Goal: Check status

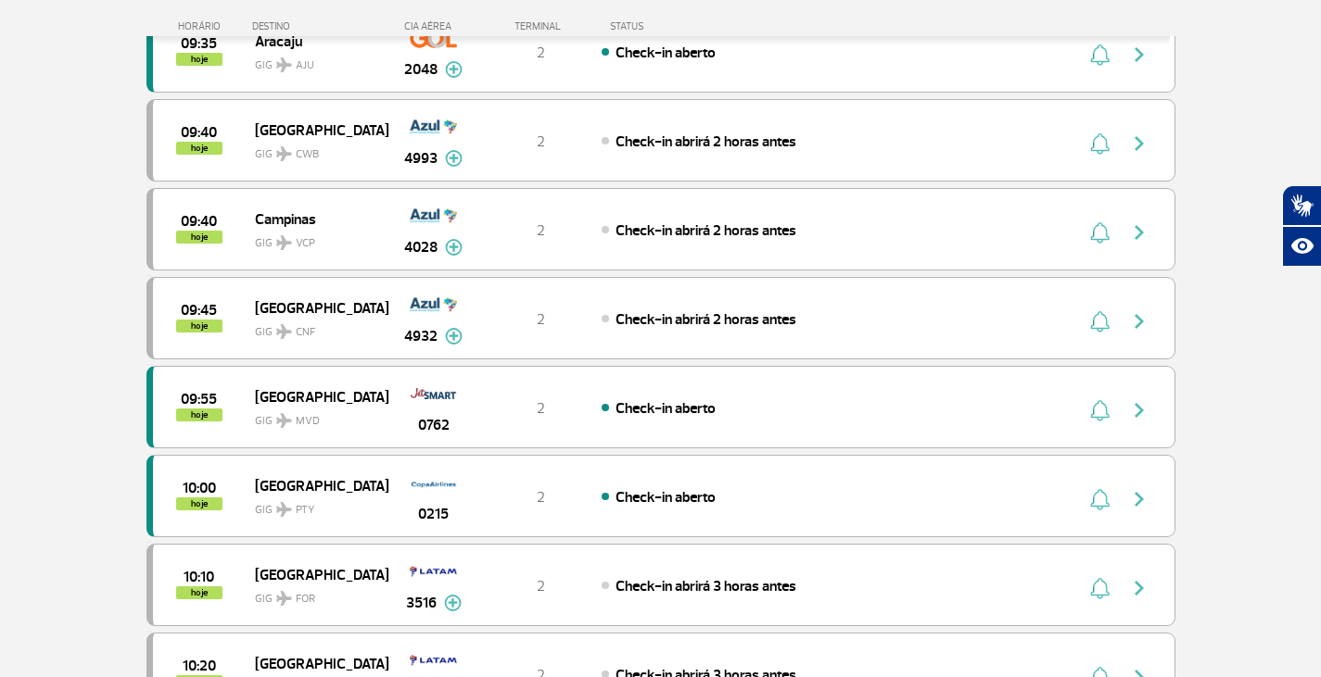
scroll to position [2409, 0]
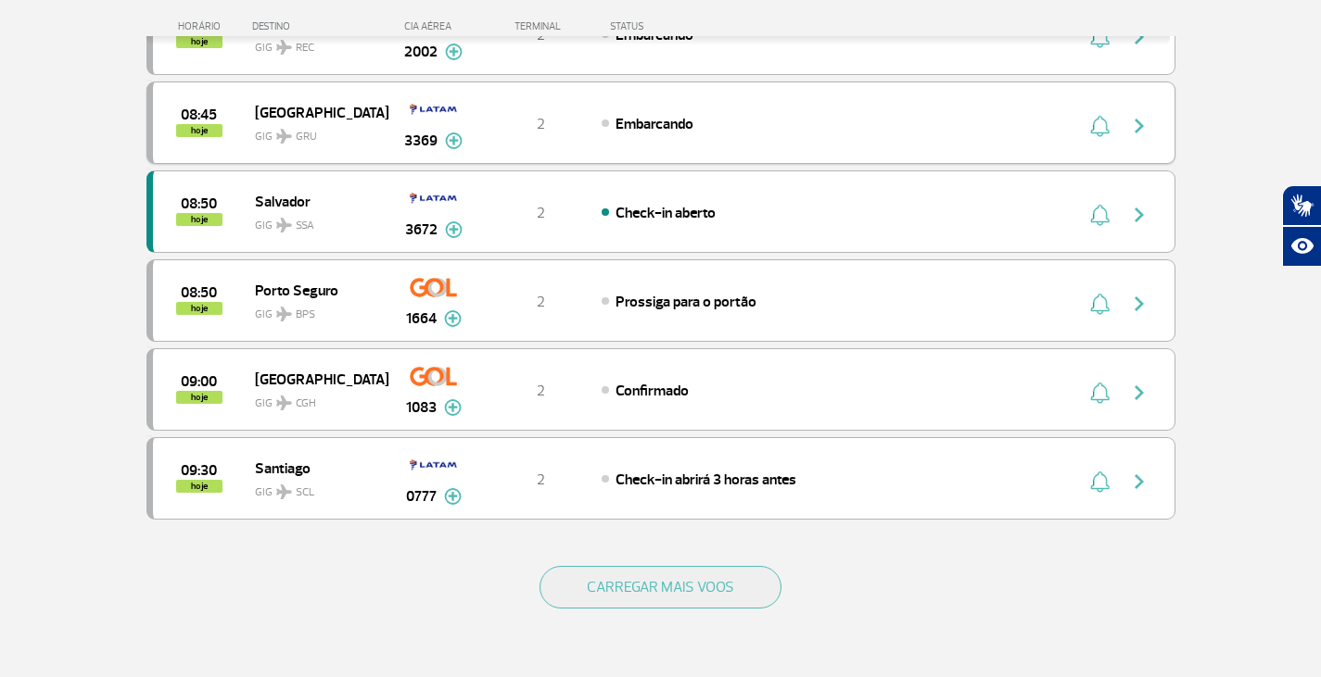
scroll to position [1575, 0]
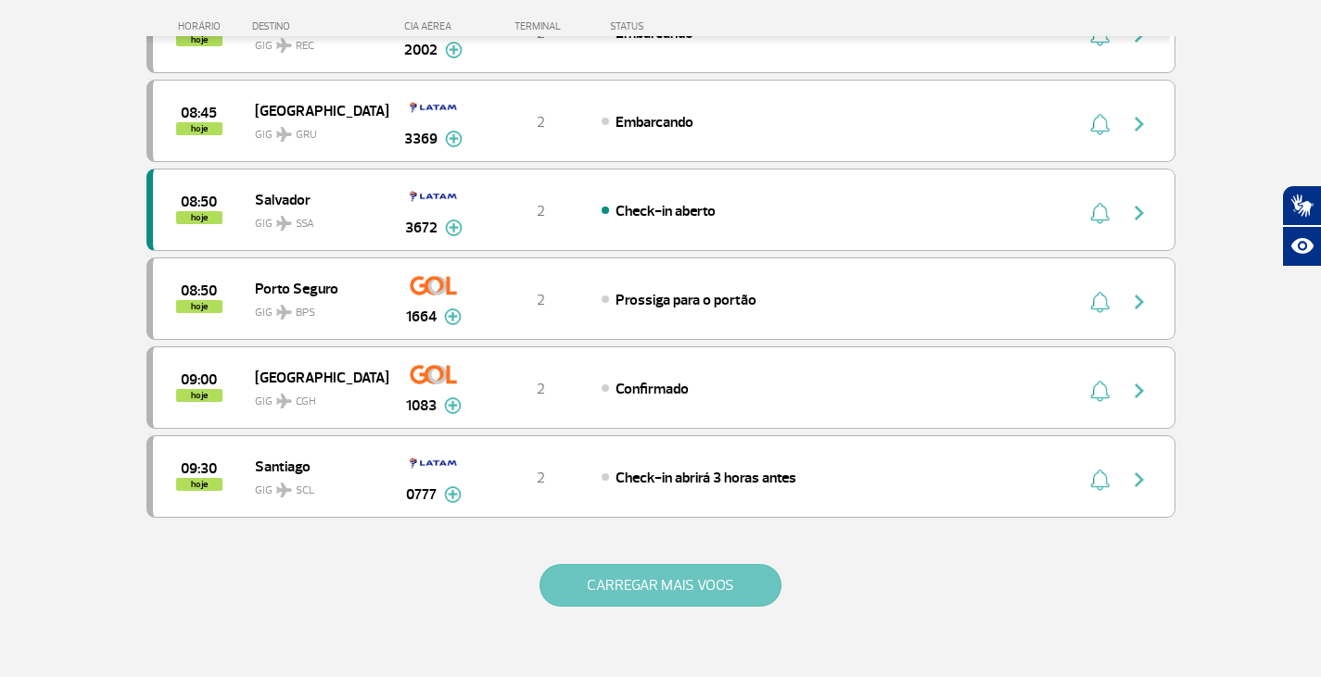
click at [723, 590] on button "CARREGAR MAIS VOOS" at bounding box center [660, 585] width 242 height 43
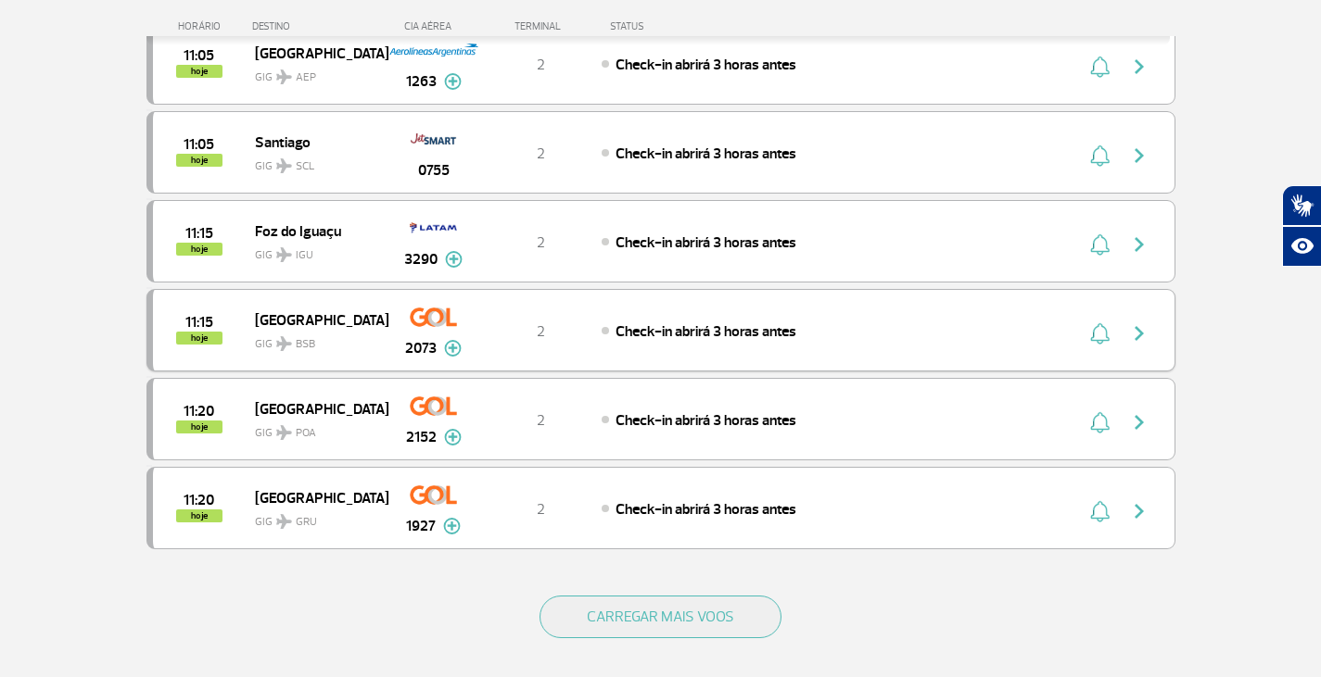
scroll to position [3336, 0]
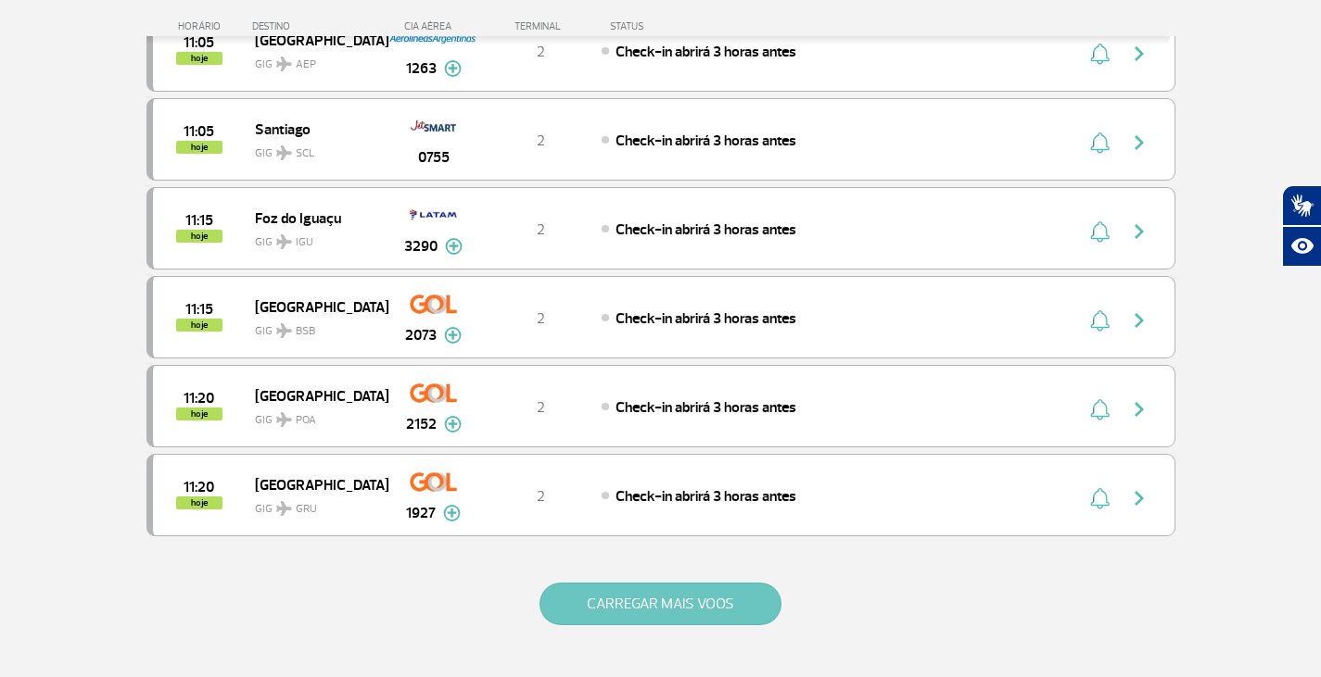
click at [654, 588] on button "CARREGAR MAIS VOOS" at bounding box center [660, 604] width 242 height 43
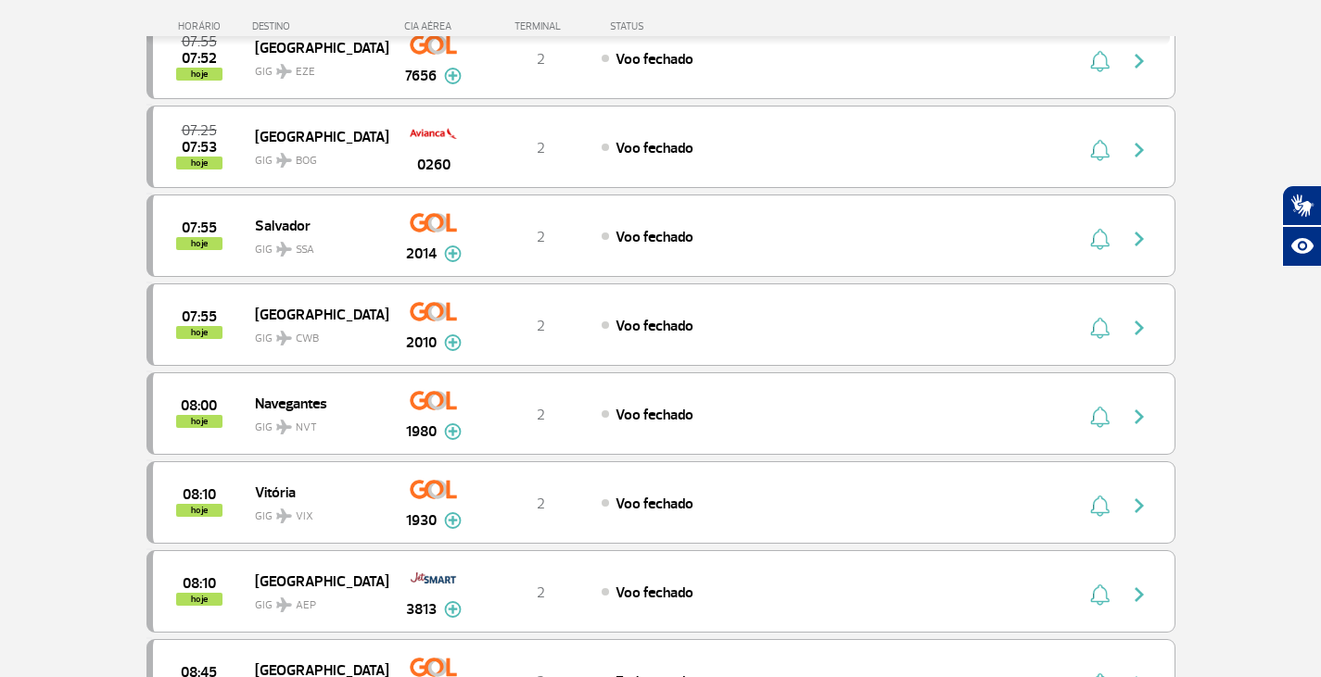
scroll to position [649, 0]
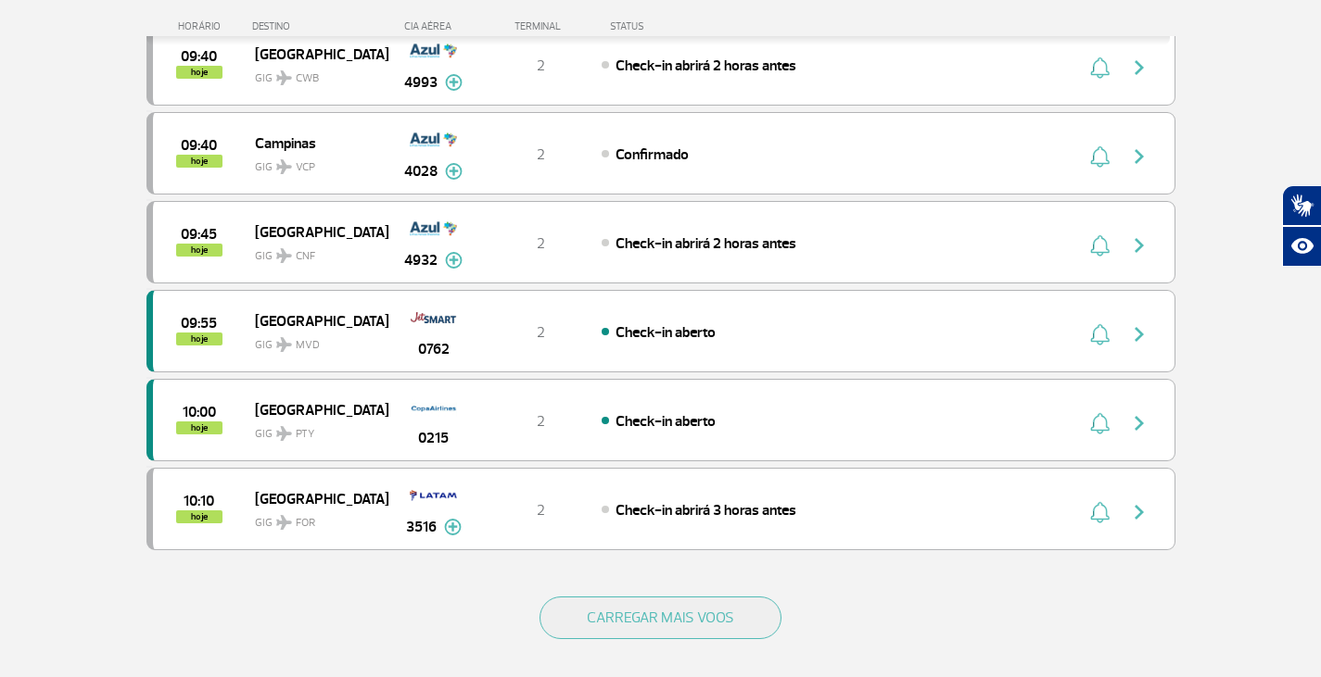
scroll to position [1575, 0]
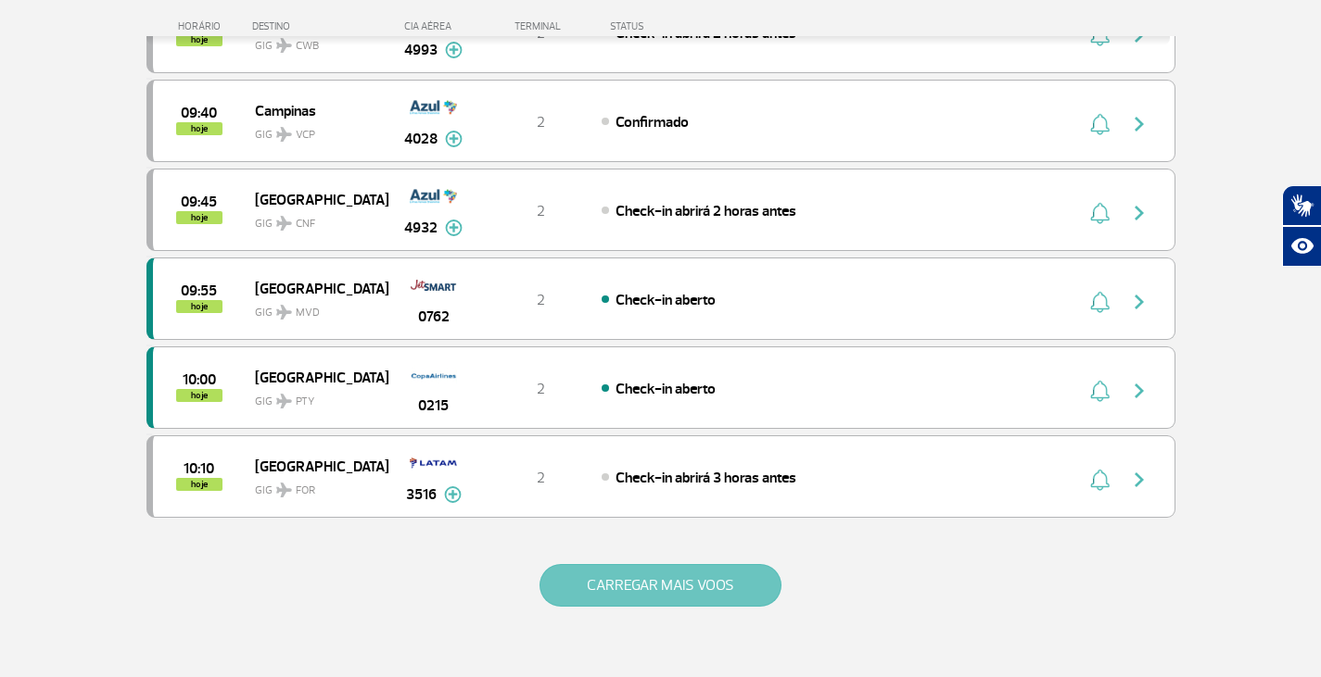
click at [693, 587] on button "CARREGAR MAIS VOOS" at bounding box center [660, 585] width 242 height 43
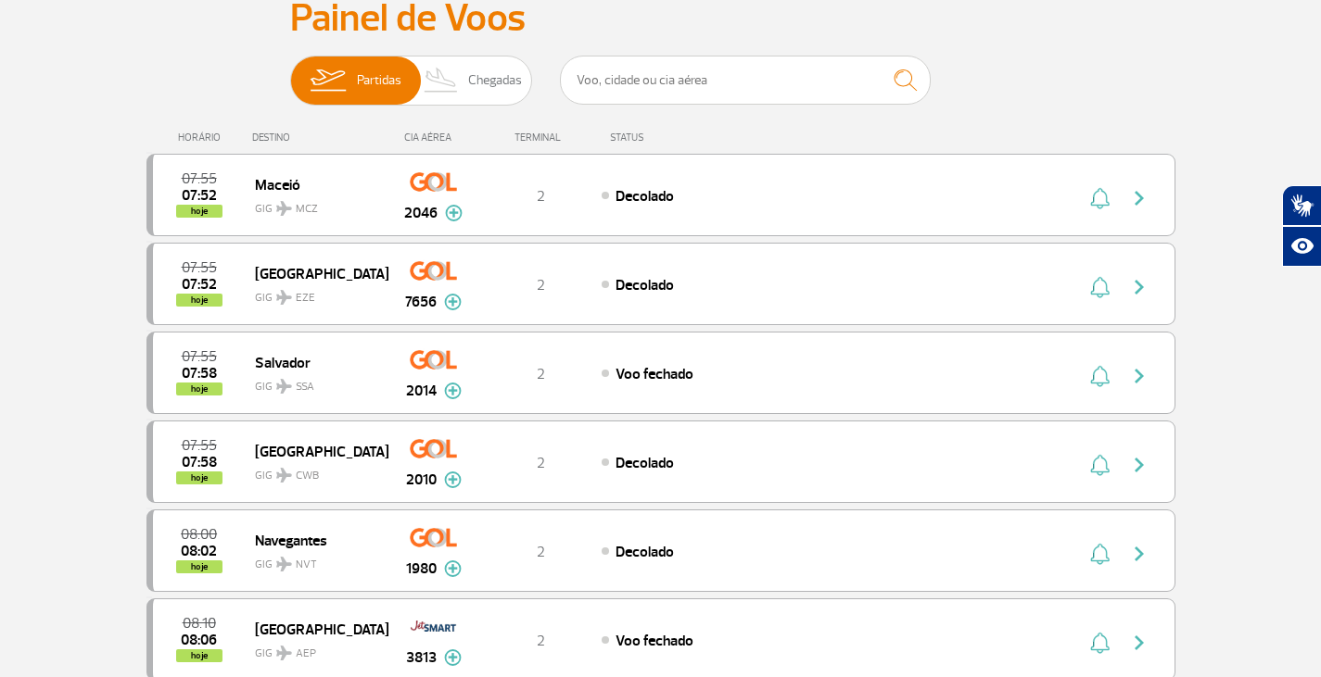
scroll to position [0, 0]
